Goal: Transaction & Acquisition: Purchase product/service

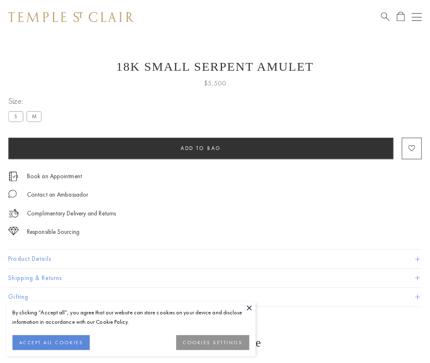
scroll to position [33, 0]
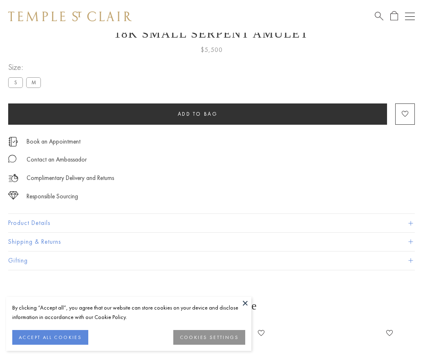
click at [198, 114] on span "Add to bag" at bounding box center [198, 113] width 40 height 7
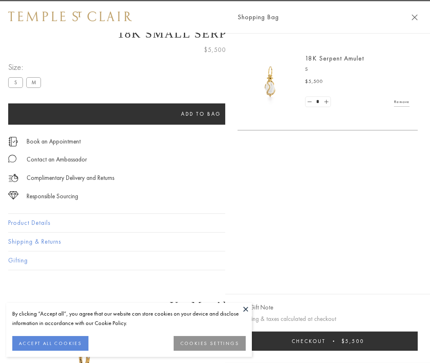
click at [325, 341] on span "Checkout" at bounding box center [308, 341] width 34 height 7
